Goal: Find specific page/section: Find specific page/section

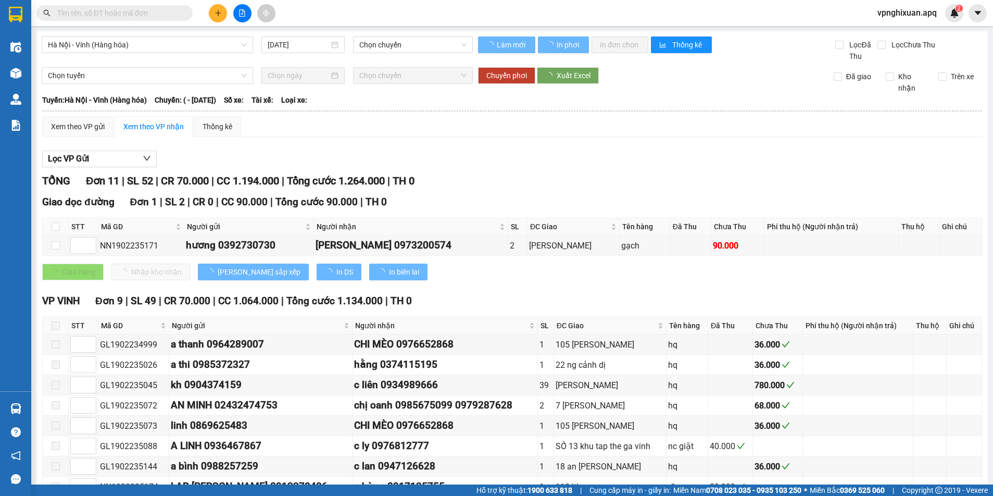
type input "[DATE]"
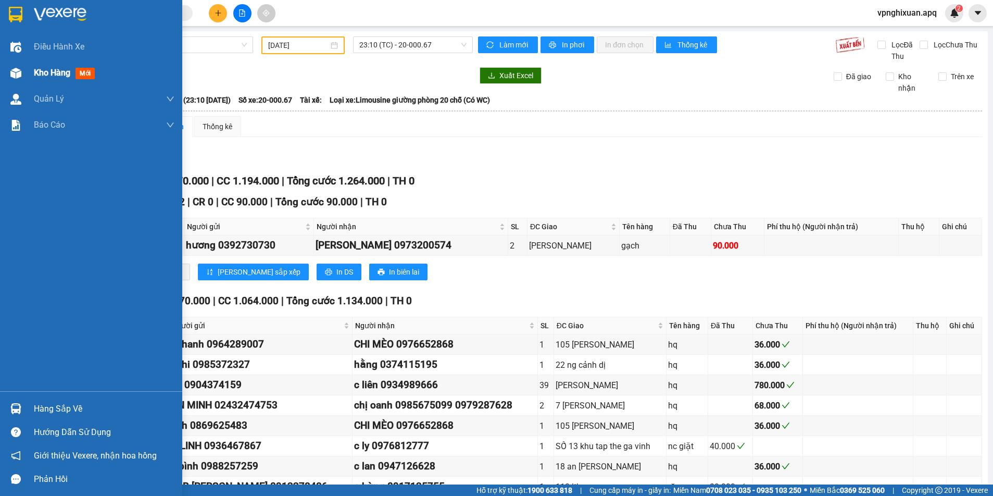
click at [26, 70] on div "Kho hàng mới" at bounding box center [91, 73] width 182 height 26
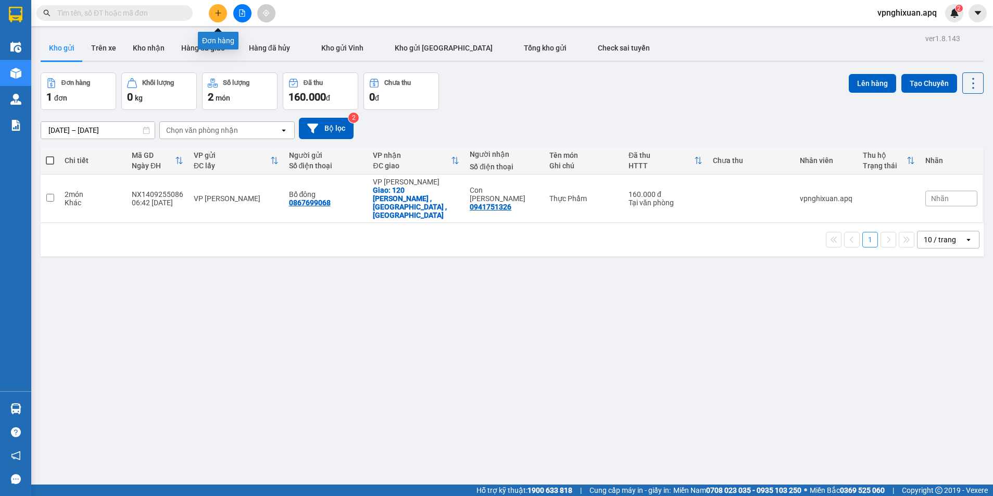
click at [216, 15] on icon "plus" at bounding box center [218, 12] width 7 height 7
click at [146, 51] on button "Kho nhận" at bounding box center [148, 47] width 48 height 25
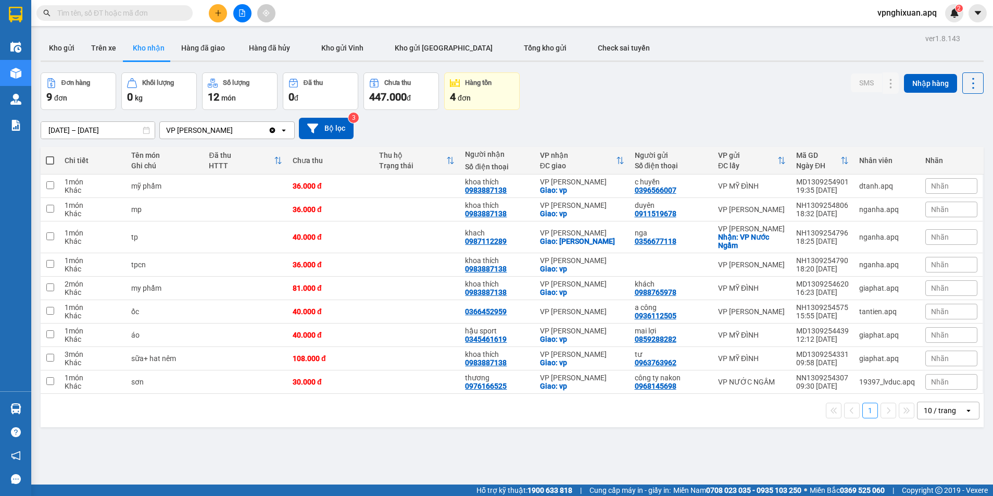
click at [136, 51] on button "Kho nhận" at bounding box center [148, 47] width 48 height 25
click at [407, 49] on span "Kho gửi [GEOGRAPHIC_DATA]" at bounding box center [444, 48] width 98 height 8
type input "[DATE] – [DATE]"
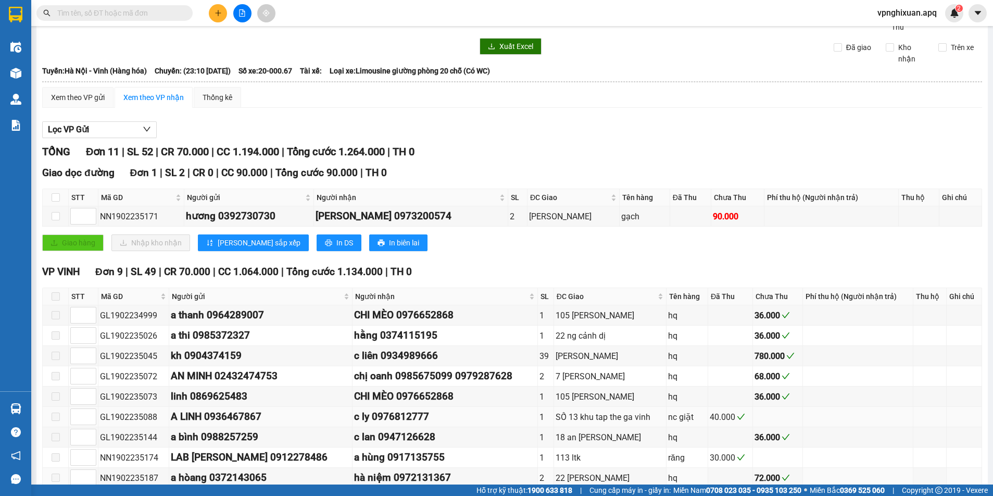
scroll to position [185, 0]
